Goal: Information Seeking & Learning: Understand process/instructions

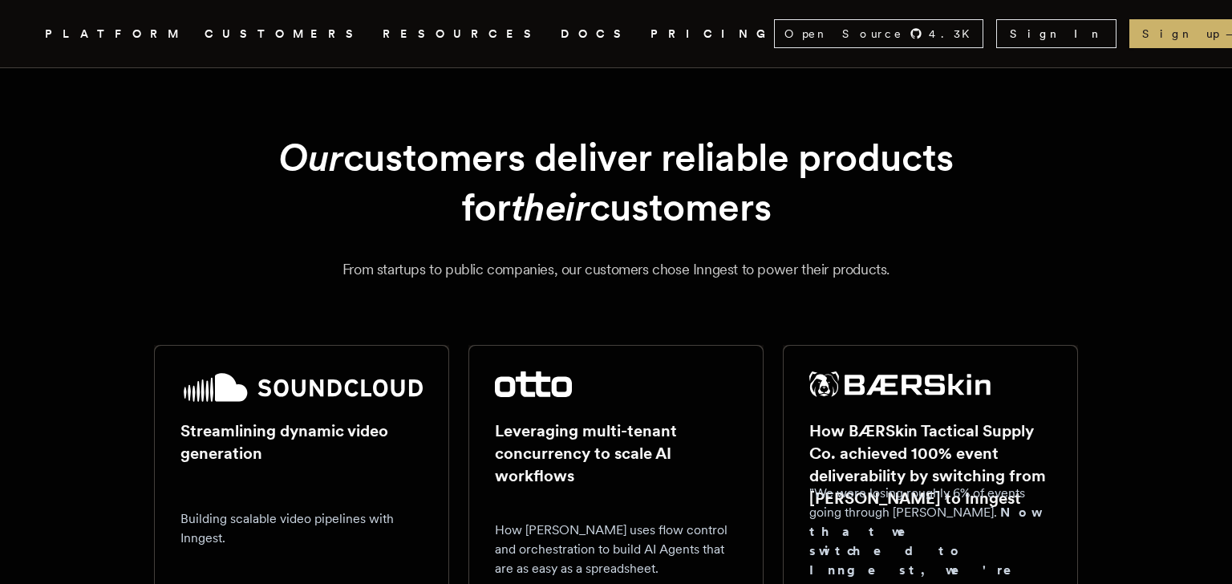
click at [561, 30] on link "DOCS" at bounding box center [596, 34] width 71 height 20
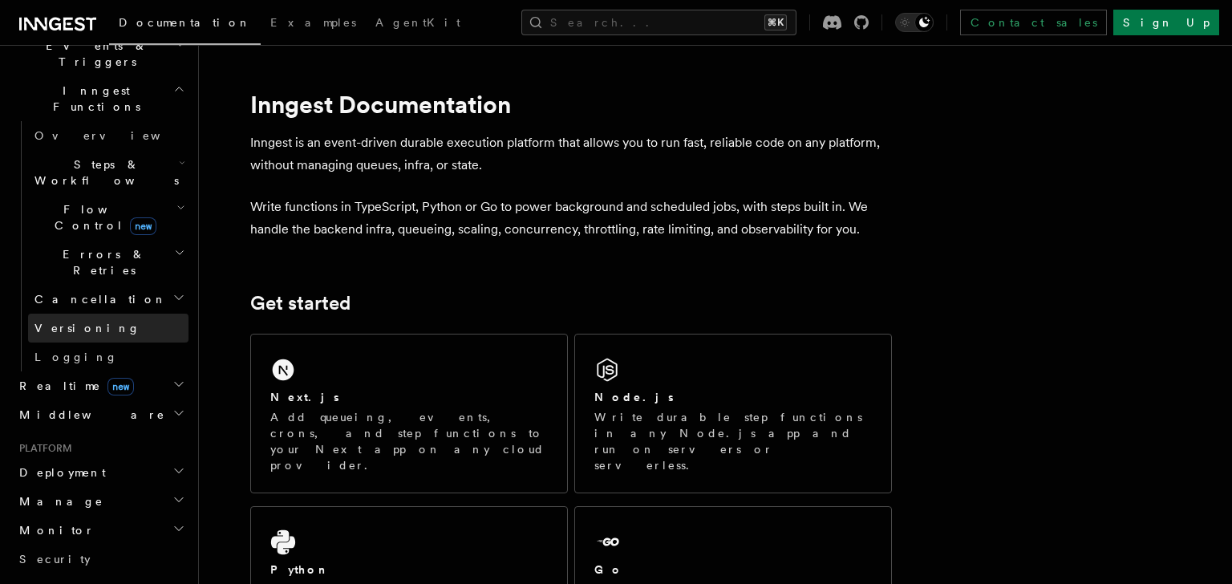
scroll to position [489, 0]
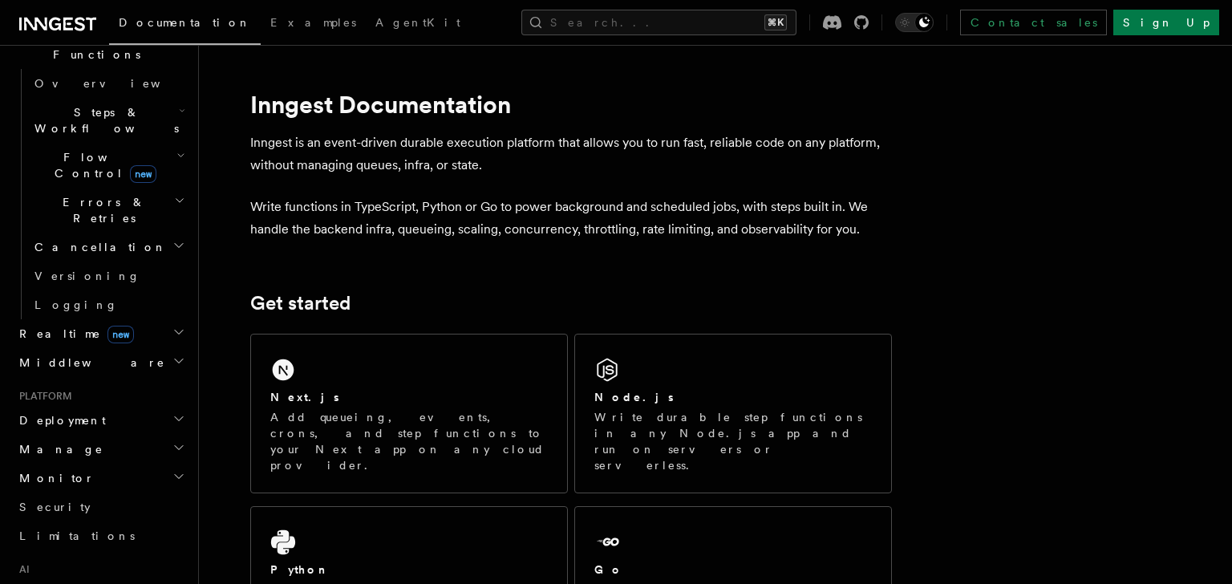
click at [177, 412] on icon "button" at bounding box center [178, 418] width 13 height 13
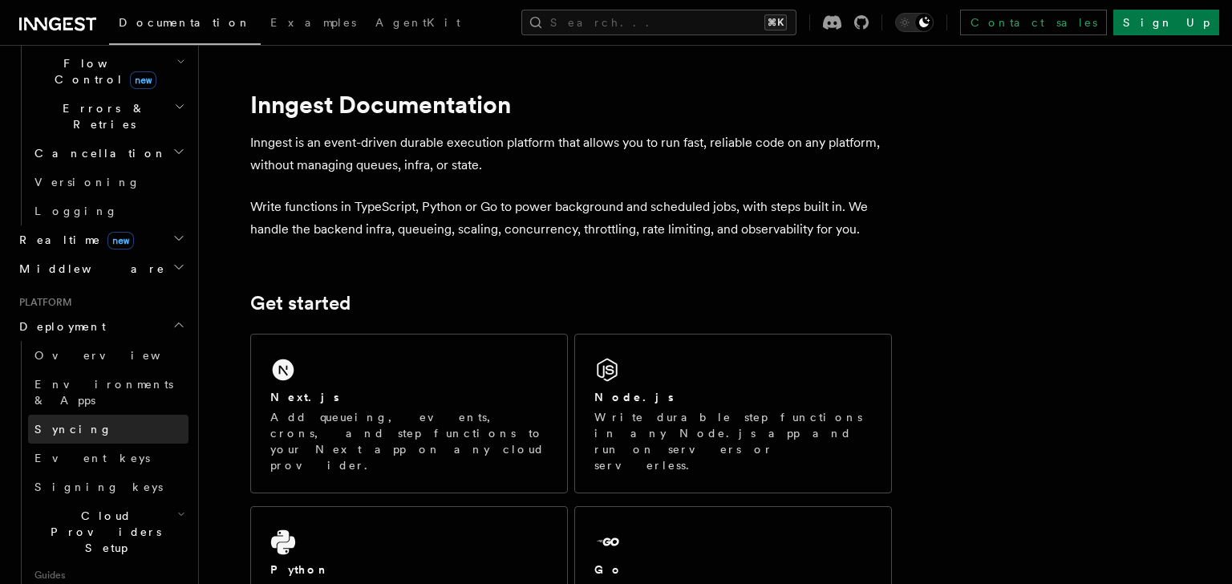
scroll to position [601, 0]
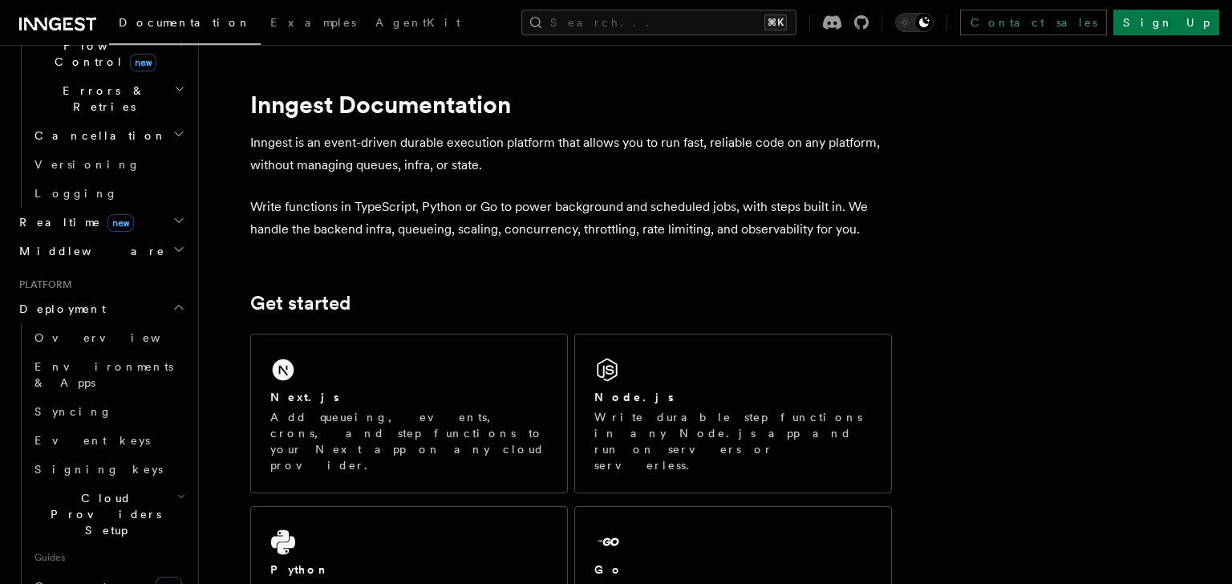
click at [144, 490] on span "Cloud Providers Setup" at bounding box center [102, 514] width 149 height 48
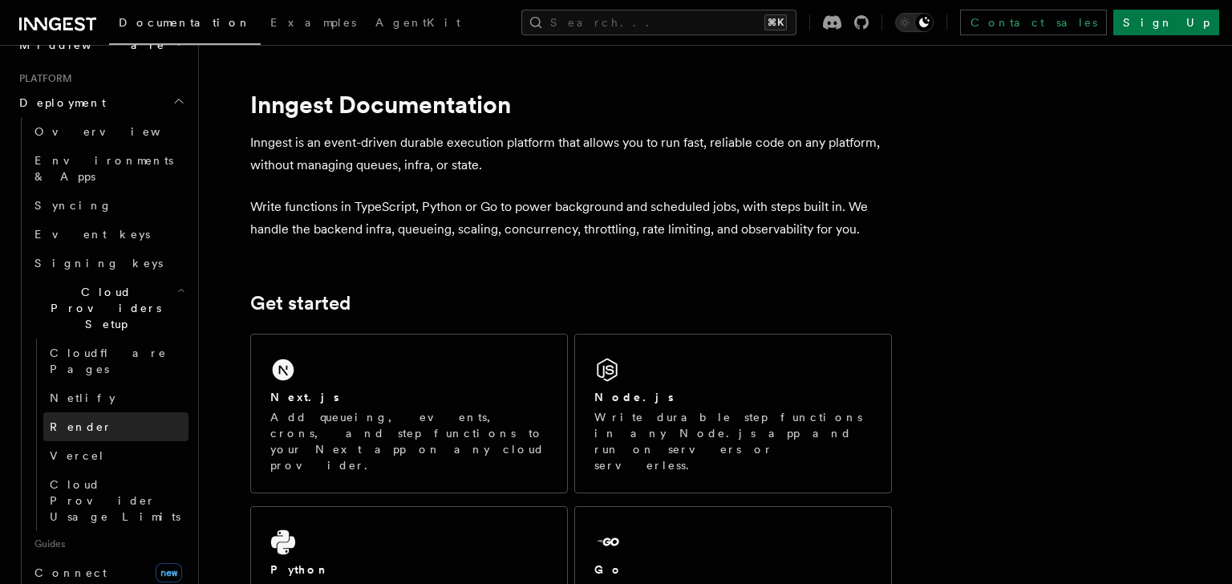
scroll to position [826, 0]
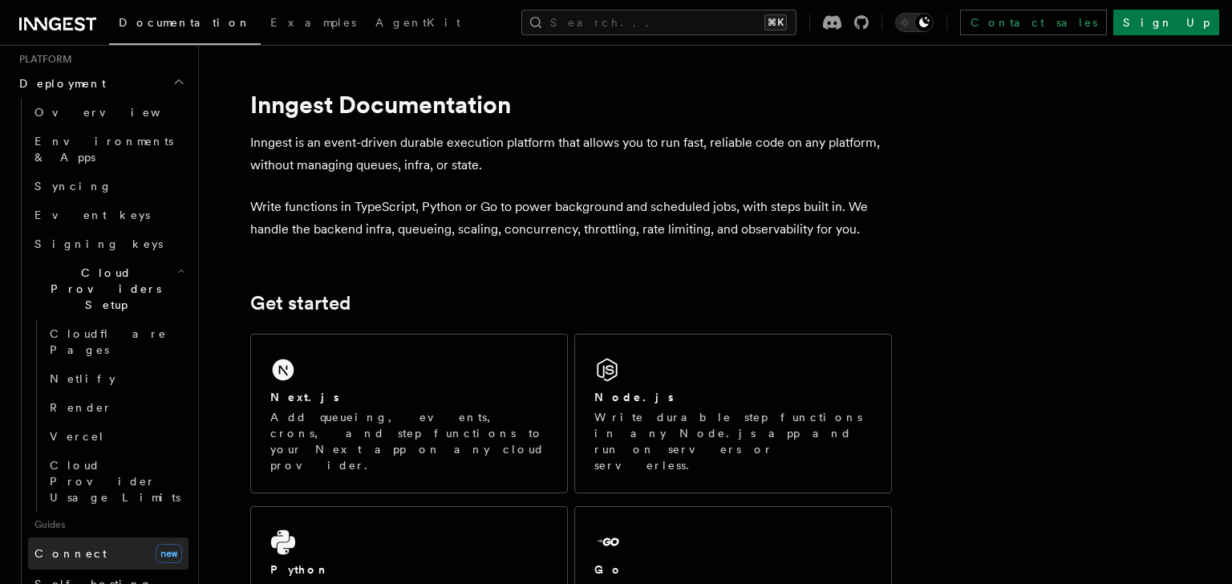
click at [69, 547] on span "Connect" at bounding box center [70, 553] width 72 height 13
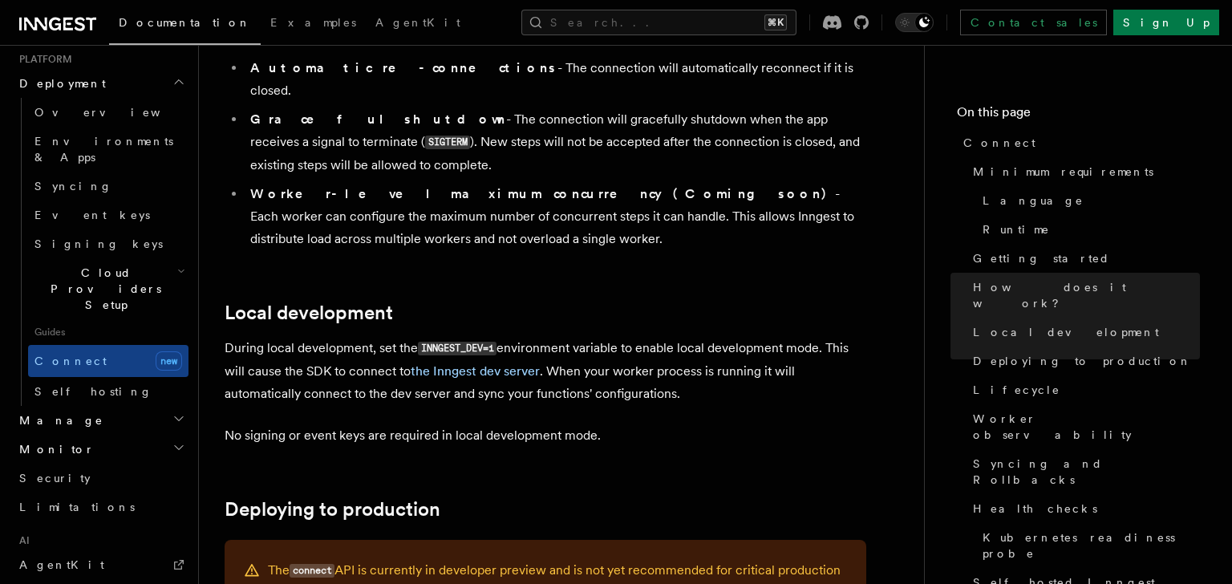
scroll to position [1819, 0]
click at [87, 377] on link "Self hosting" at bounding box center [108, 391] width 160 height 29
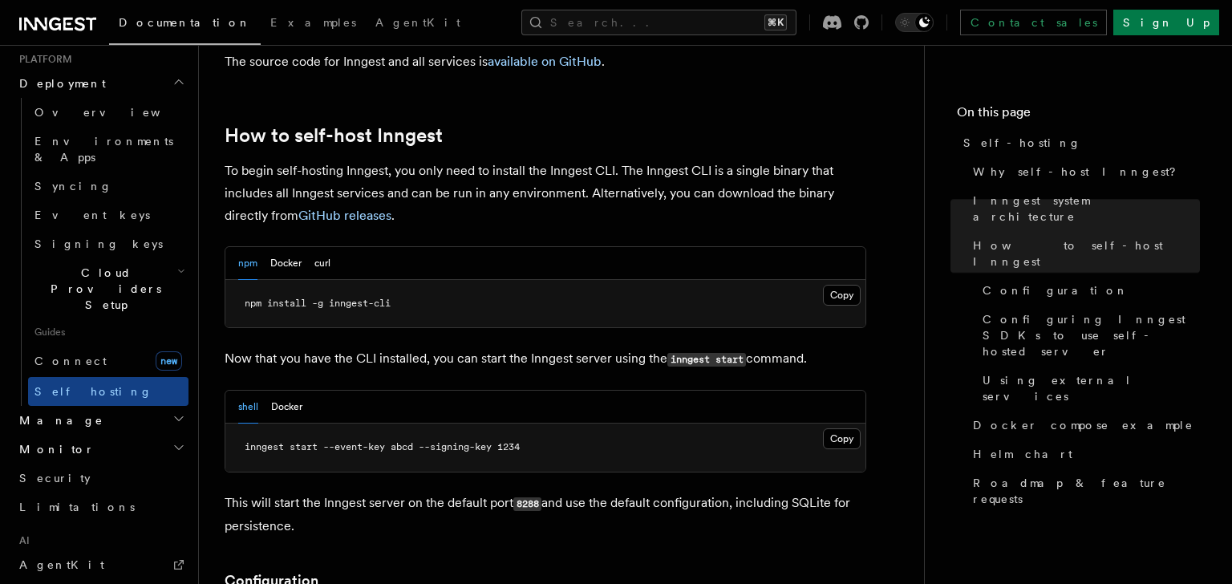
scroll to position [1559, 0]
click at [291, 245] on button "Docker" at bounding box center [285, 261] width 31 height 33
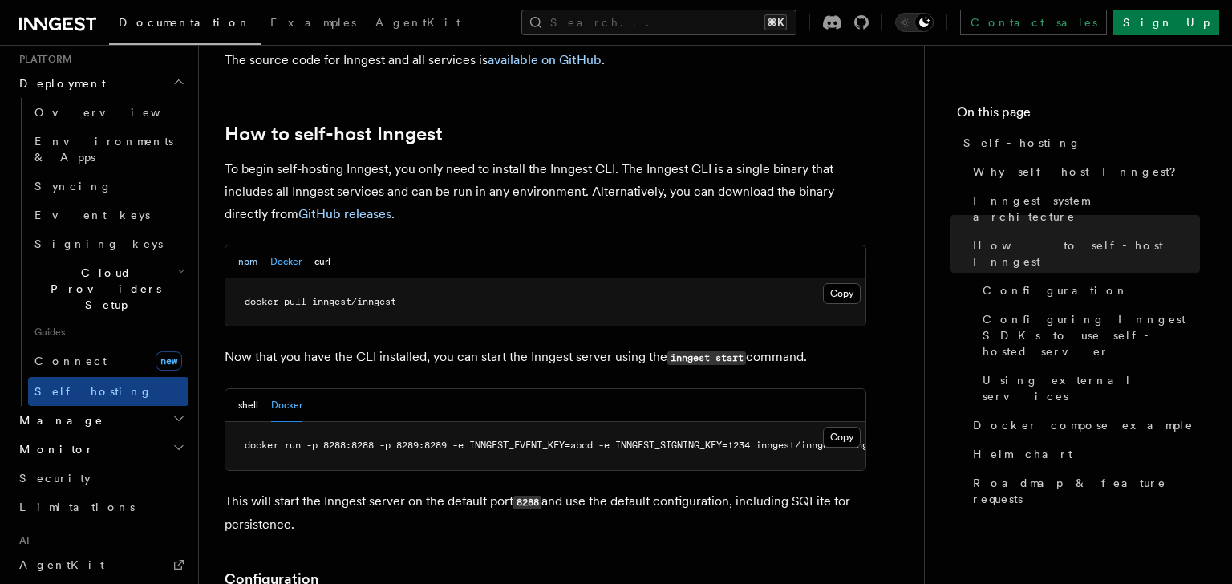
click at [243, 245] on button "npm" at bounding box center [247, 261] width 19 height 33
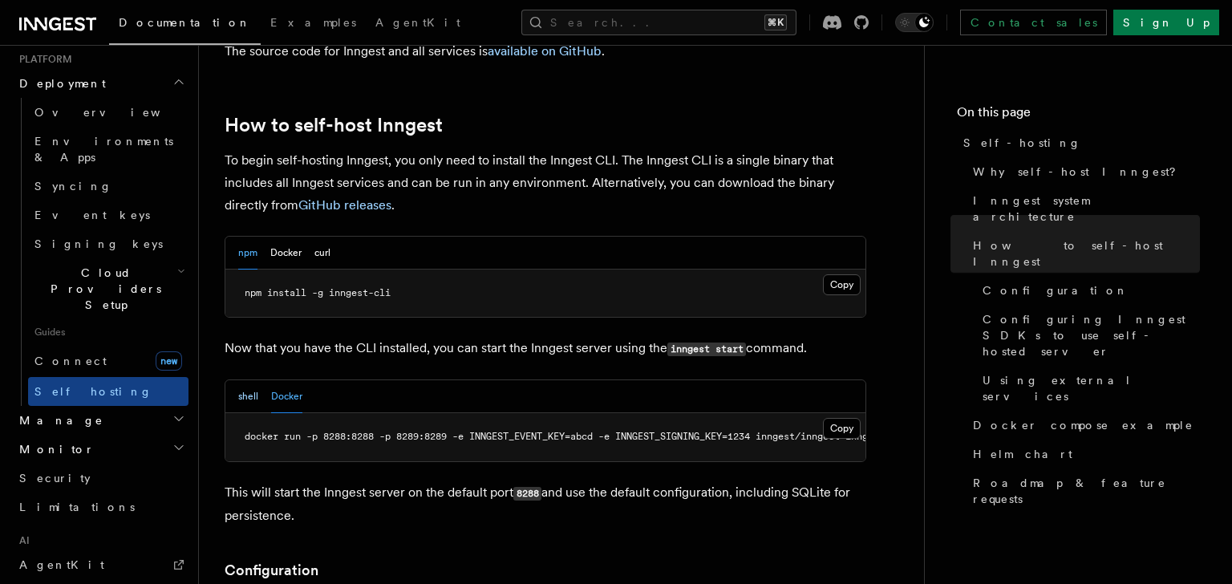
click at [249, 380] on button "shell" at bounding box center [248, 396] width 20 height 33
click at [290, 380] on button "Docker" at bounding box center [286, 396] width 31 height 33
click at [249, 380] on button "shell" at bounding box center [248, 396] width 20 height 33
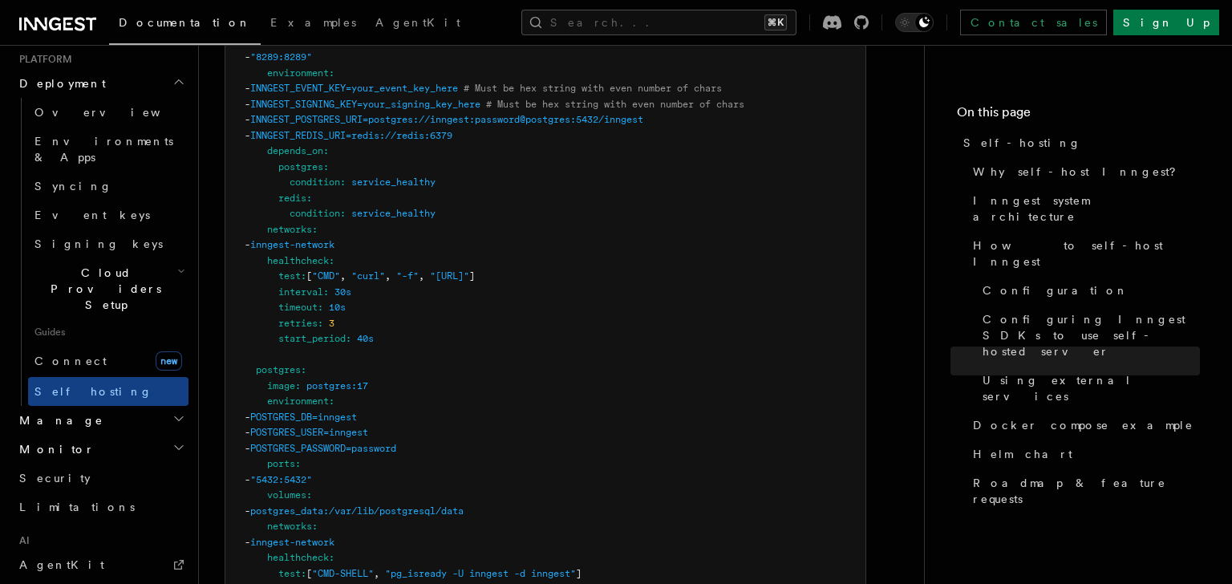
scroll to position [4502, 0]
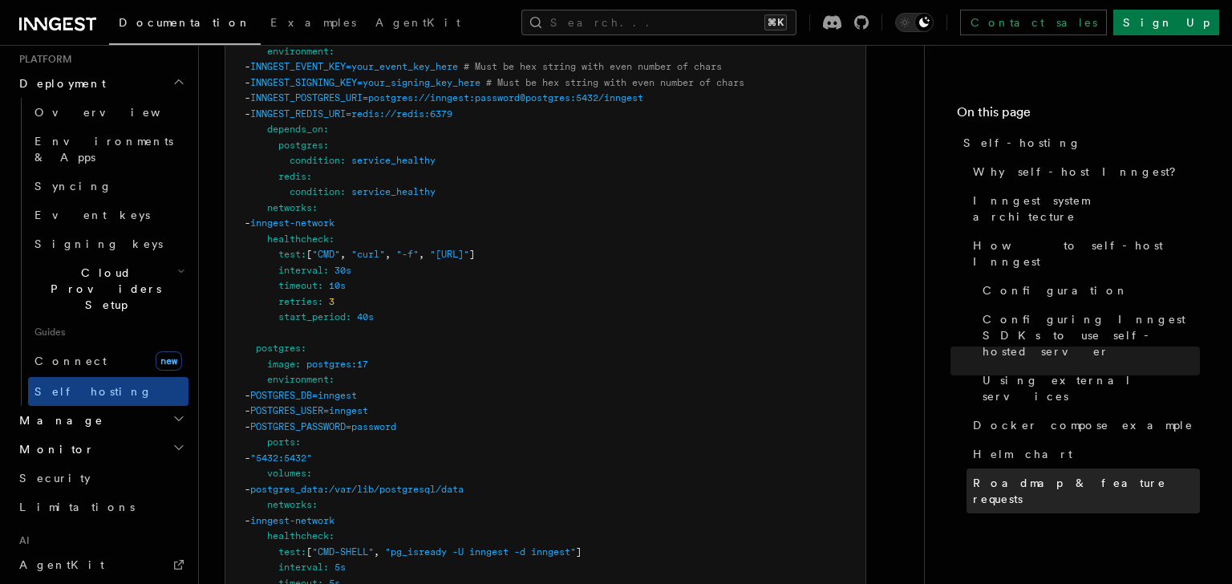
click at [1044, 468] on link "Roadmap & feature requests" at bounding box center [1083, 490] width 233 height 45
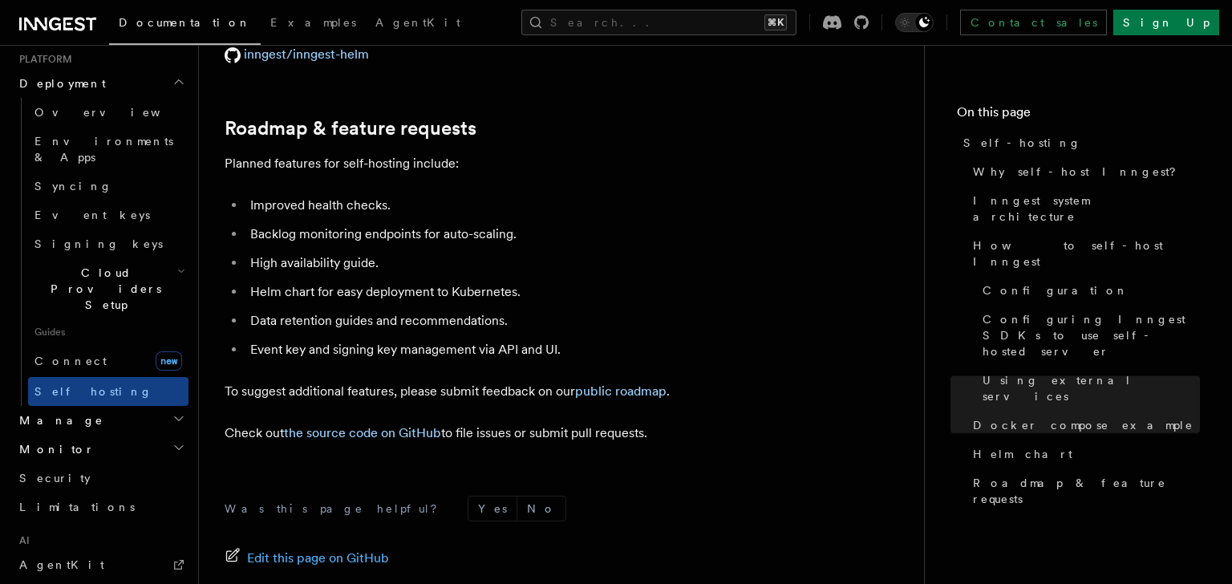
scroll to position [6166, 0]
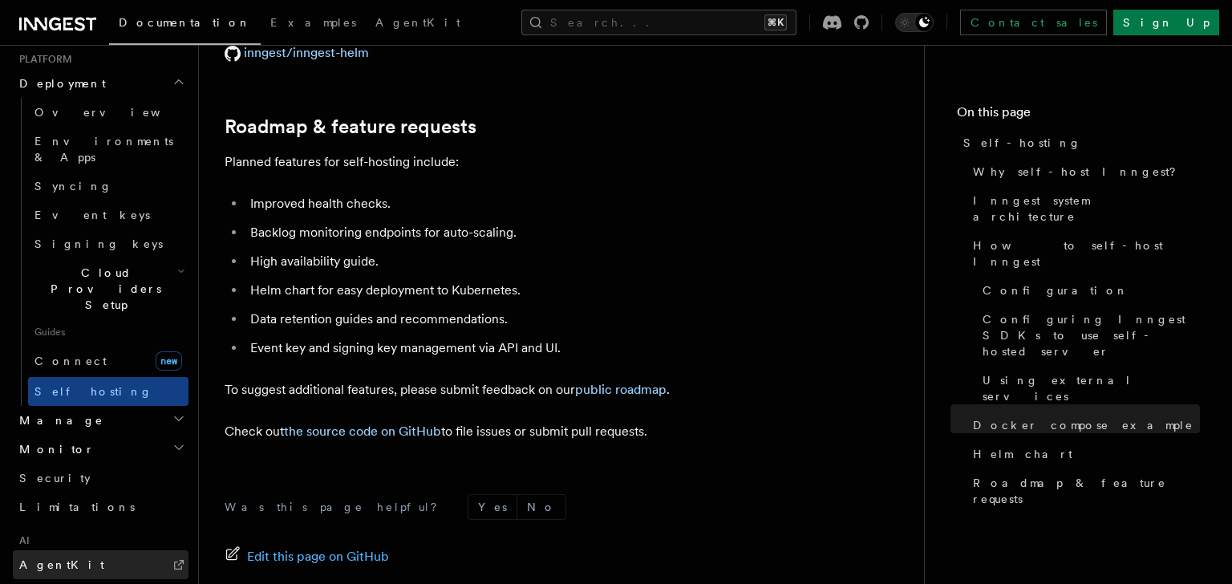
click at [60, 558] on span "AgentKit" at bounding box center [61, 564] width 85 height 13
